Goal: Information Seeking & Learning: Learn about a topic

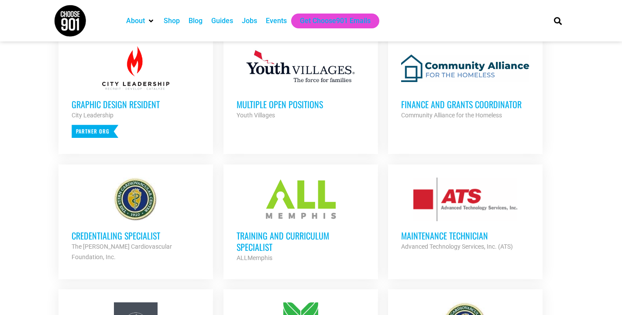
scroll to position [393, 0]
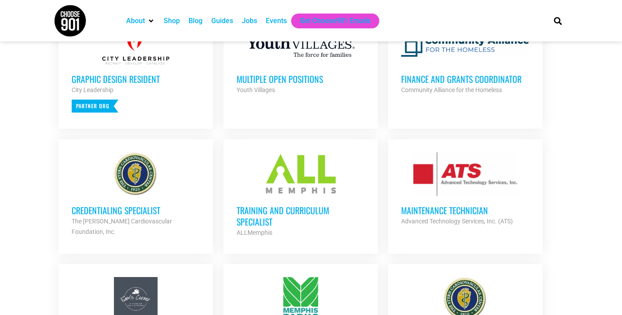
click at [280, 207] on h3 "Training and Curriculum Specialist" at bounding box center [301, 216] width 128 height 23
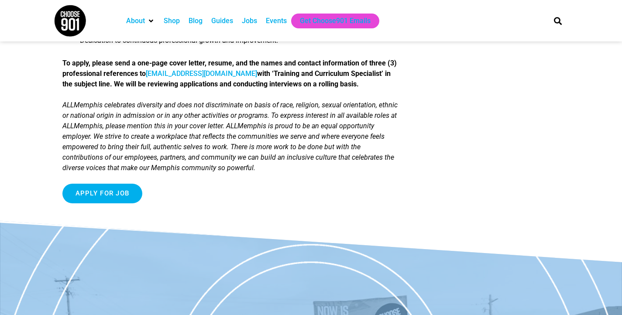
scroll to position [966, 0]
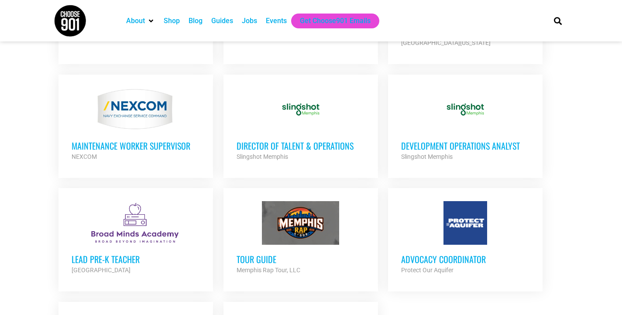
scroll to position [844, 0]
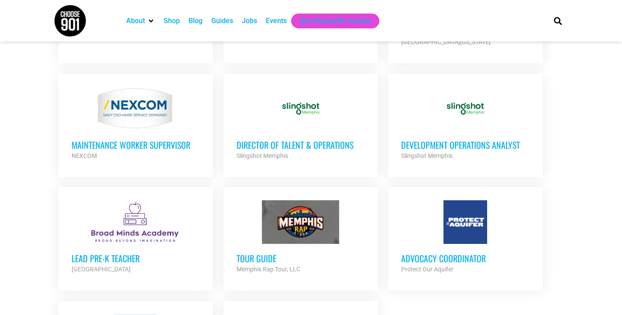
click at [285, 139] on h3 "Director of Talent & Operations" at bounding box center [301, 144] width 128 height 11
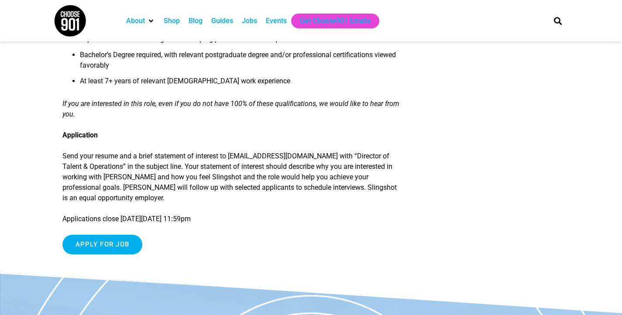
scroll to position [901, 0]
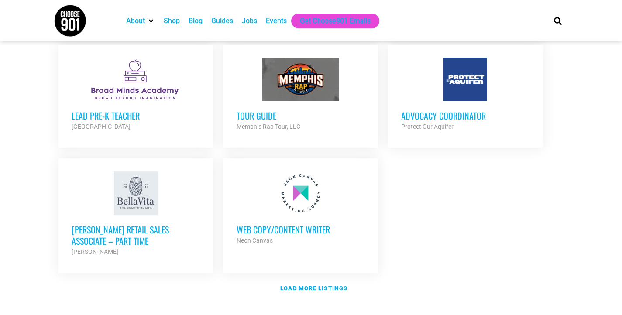
scroll to position [985, 0]
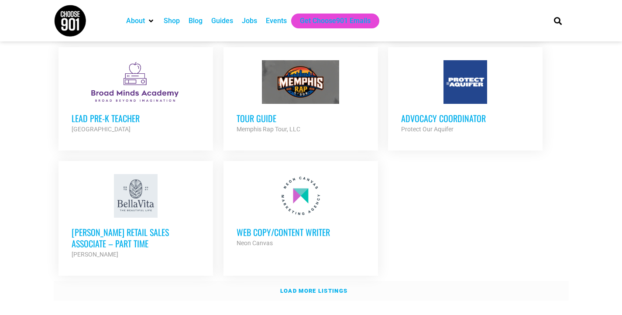
click at [314, 288] on strong "Load more listings" at bounding box center [313, 291] width 67 height 7
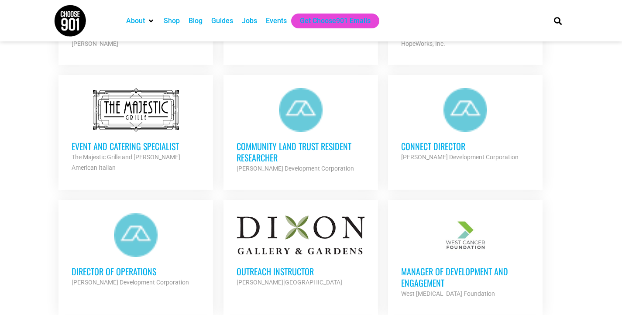
scroll to position [1206, 0]
